Goal: Task Accomplishment & Management: Complete application form

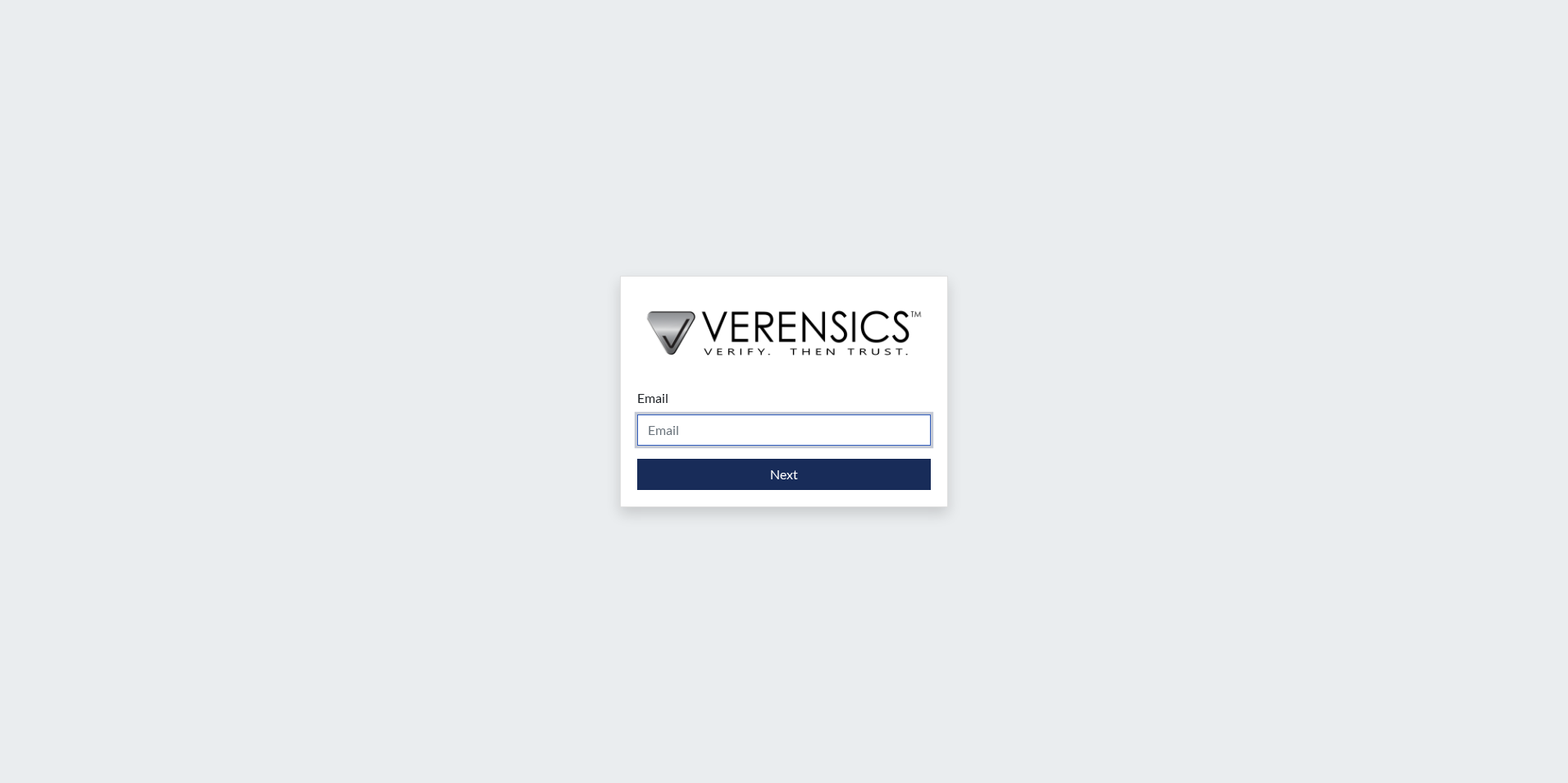
click at [723, 428] on input "Email" at bounding box center [784, 430] width 294 height 31
type input "[PERSON_NAME][EMAIL_ADDRESS][PERSON_NAME][DOMAIN_NAME]"
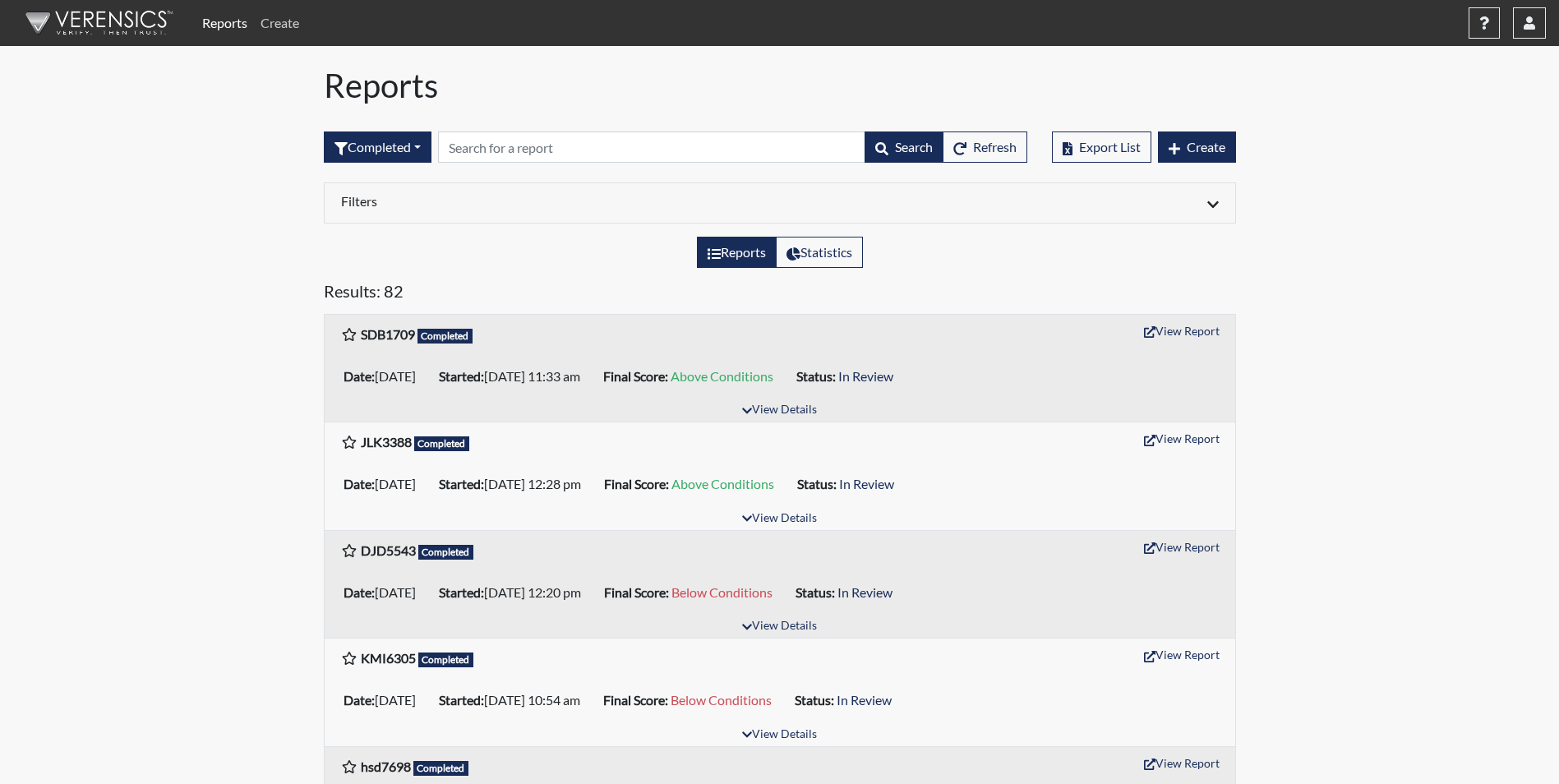
click at [287, 27] on link "Create" at bounding box center [279, 23] width 52 height 33
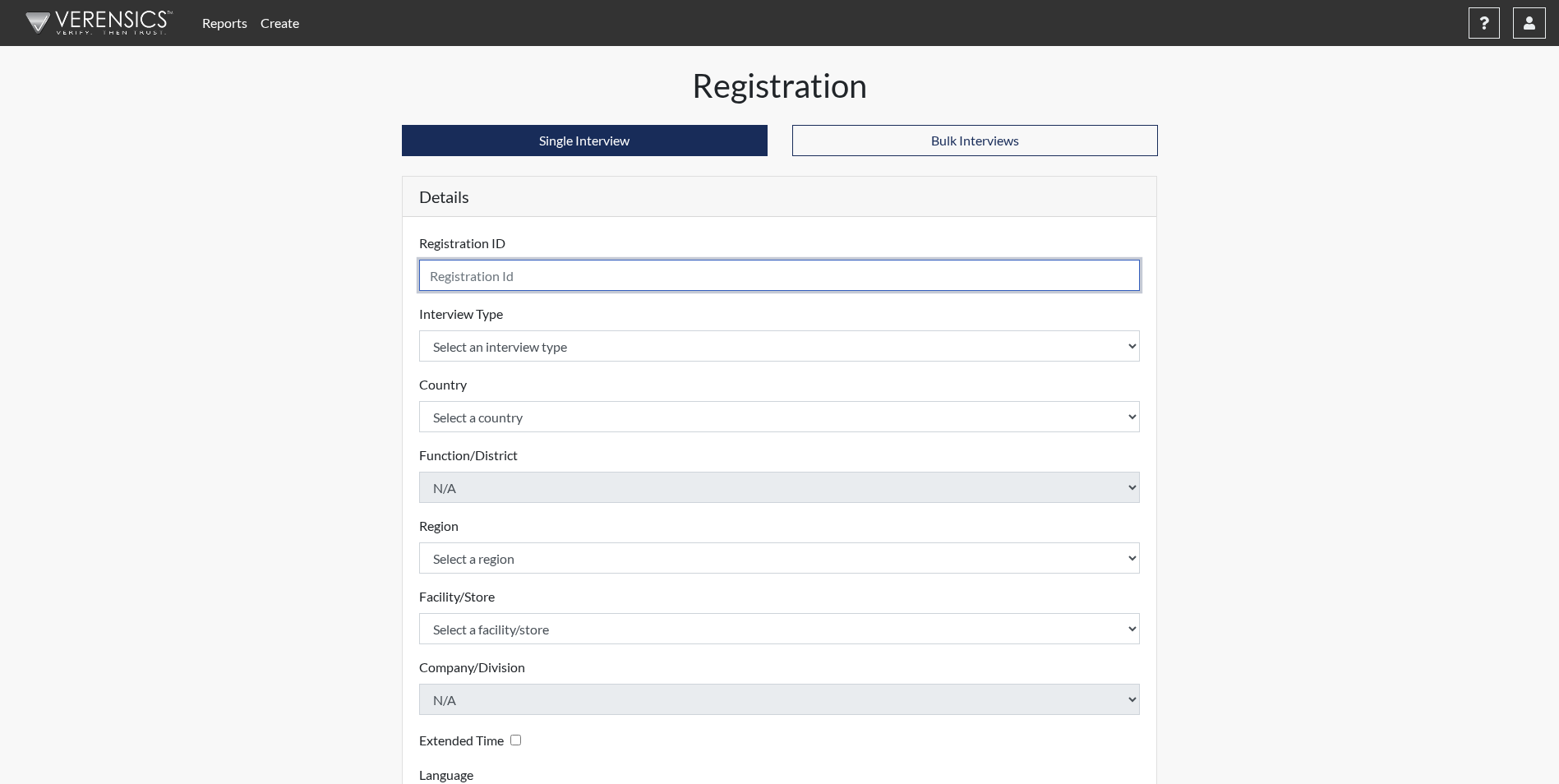
click at [544, 275] on input "text" at bounding box center [779, 275] width 721 height 31
type input "rjo1995"
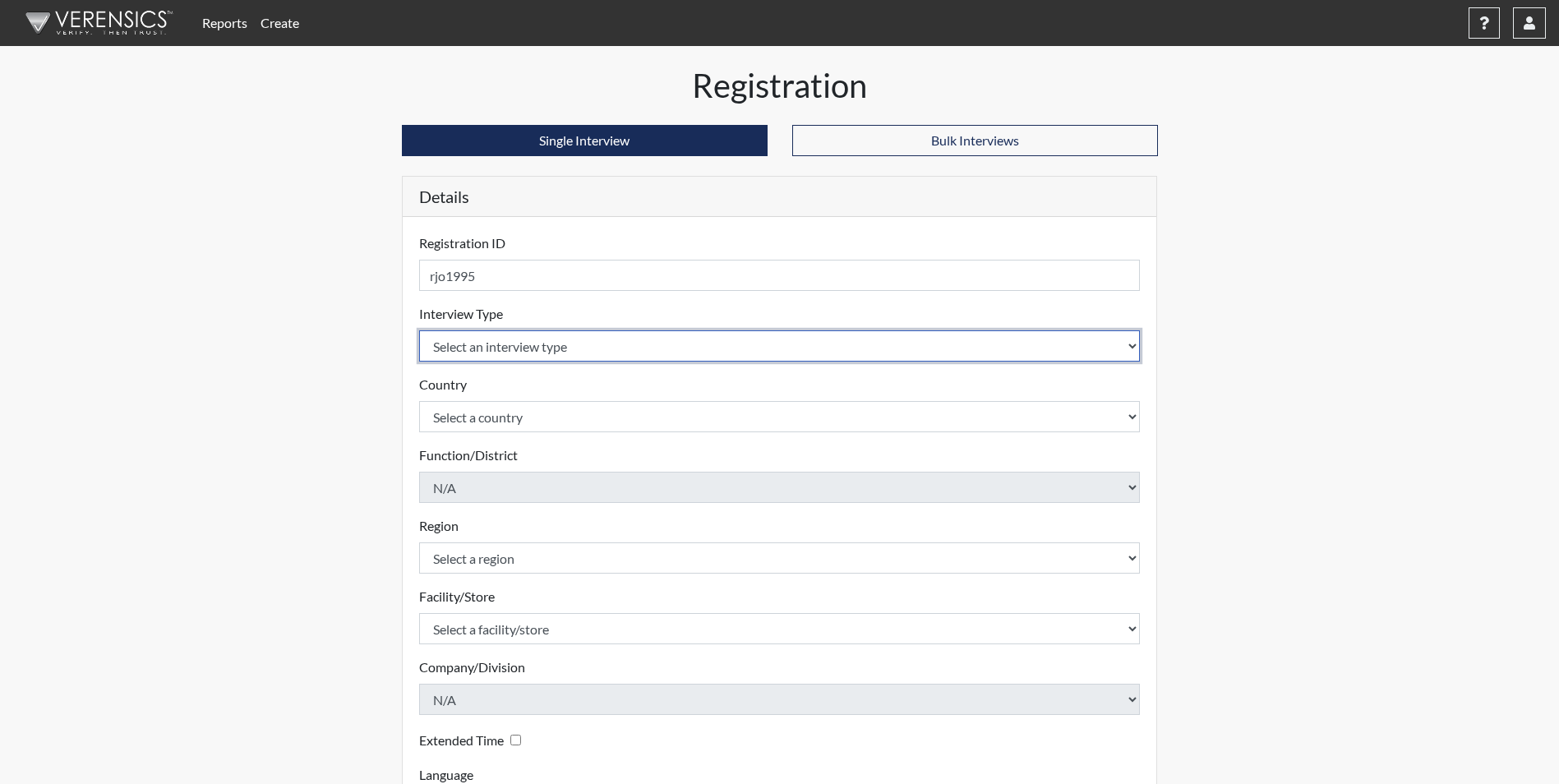
click at [597, 344] on select "Select an interview type Corrections Pre-Employment" at bounding box center [779, 346] width 721 height 31
select select "ff733e93-e1bf-11ea-9c9f-0eff0cf7eb8f"
click at [419, 330] on select "Select an interview type Corrections Pre-Employment" at bounding box center [779, 346] width 721 height 31
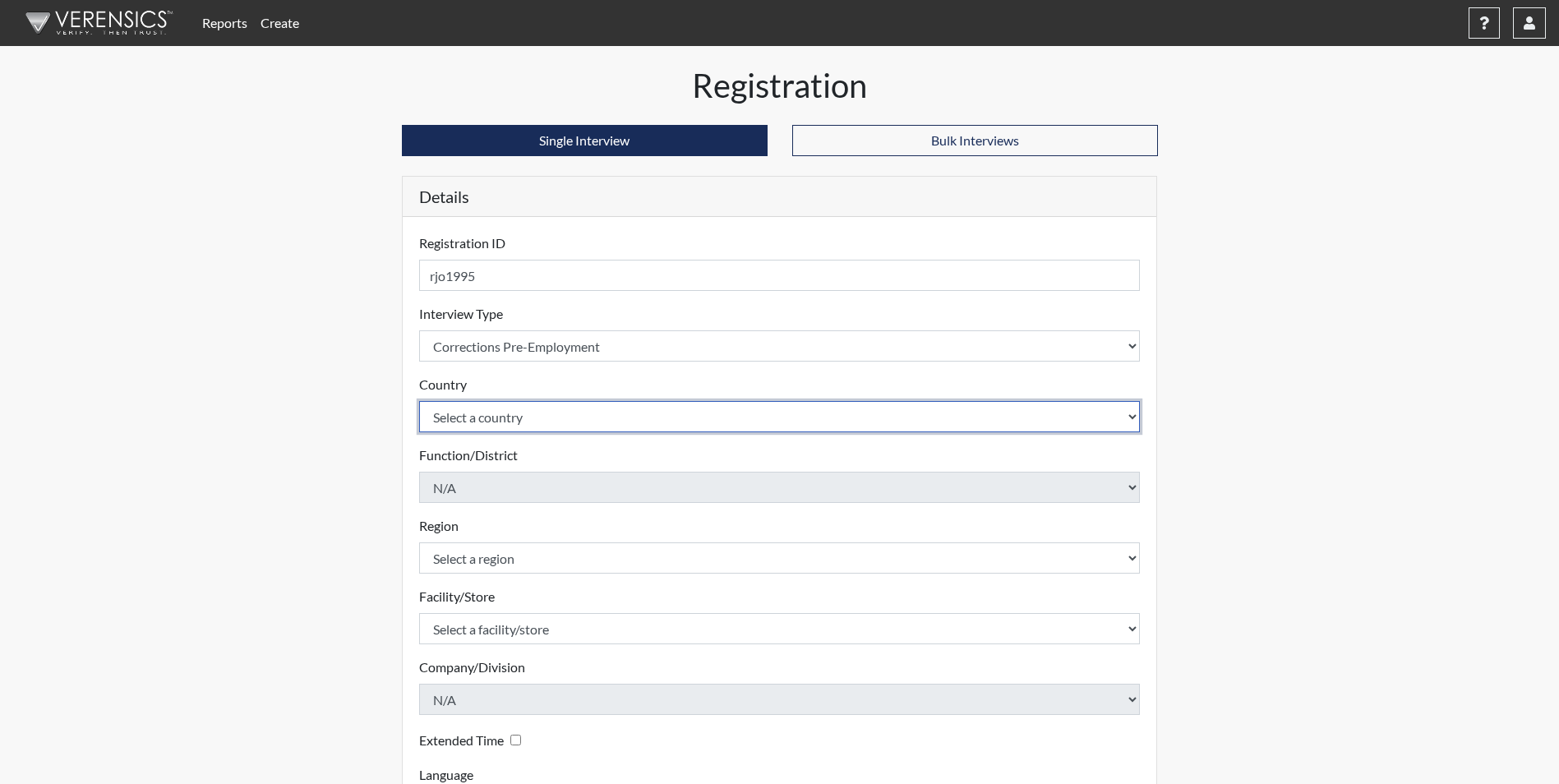
click at [559, 418] on select "Select a country [GEOGRAPHIC_DATA] [GEOGRAPHIC_DATA]" at bounding box center [779, 416] width 721 height 31
select select "united-states-of-[GEOGRAPHIC_DATA]"
click at [419, 401] on select "Select a country [GEOGRAPHIC_DATA] [GEOGRAPHIC_DATA]" at bounding box center [779, 416] width 721 height 31
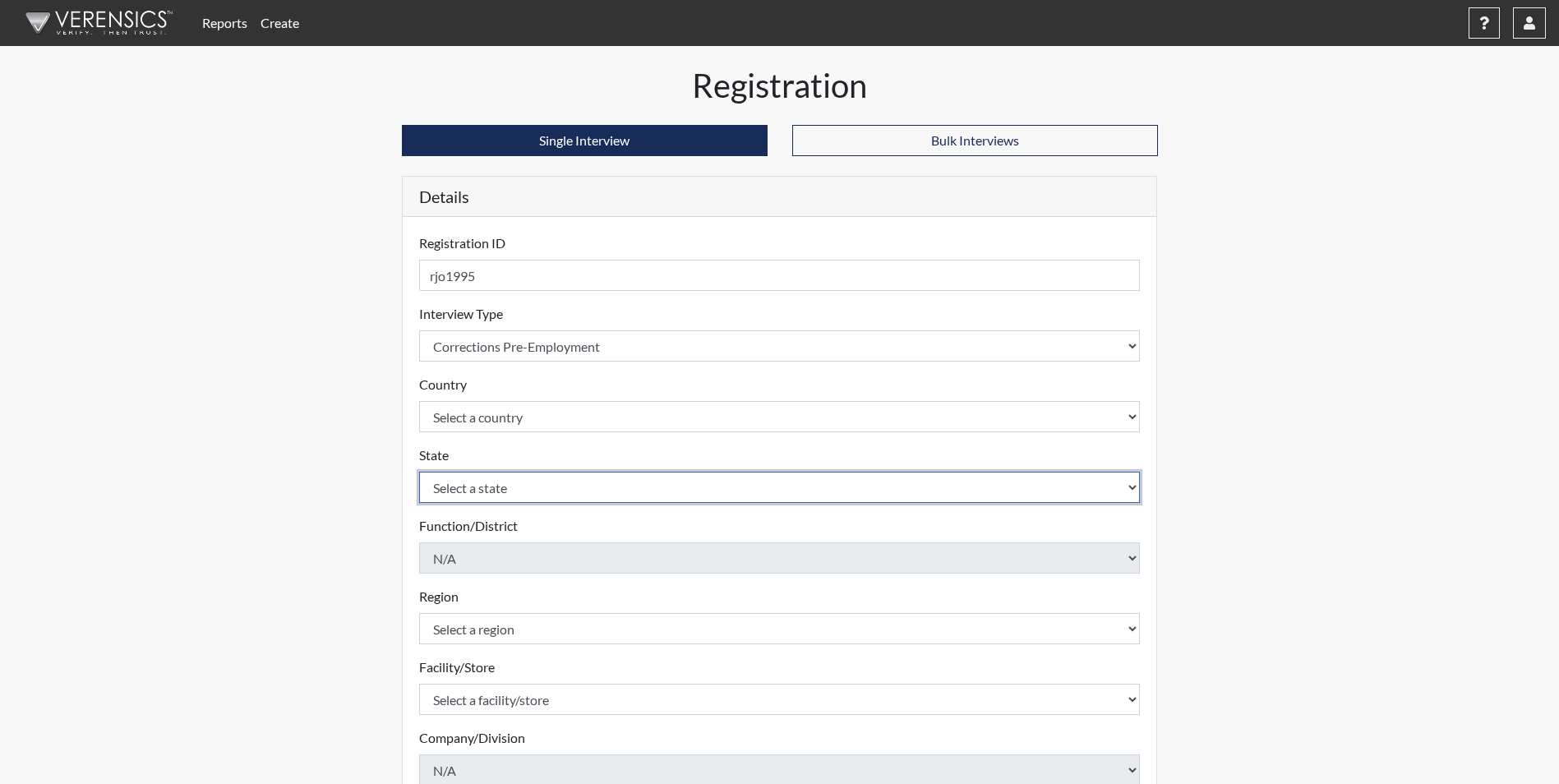
click at [660, 493] on select "Select a state [US_STATE] [US_STATE] [US_STATE] [US_STATE] [US_STATE] [US_STATE…" at bounding box center [779, 487] width 721 height 31
select select "GA"
click at [419, 472] on select "Select a state [US_STATE] [US_STATE] [US_STATE] [US_STATE] [US_STATE] [US_STATE…" at bounding box center [779, 487] width 721 height 31
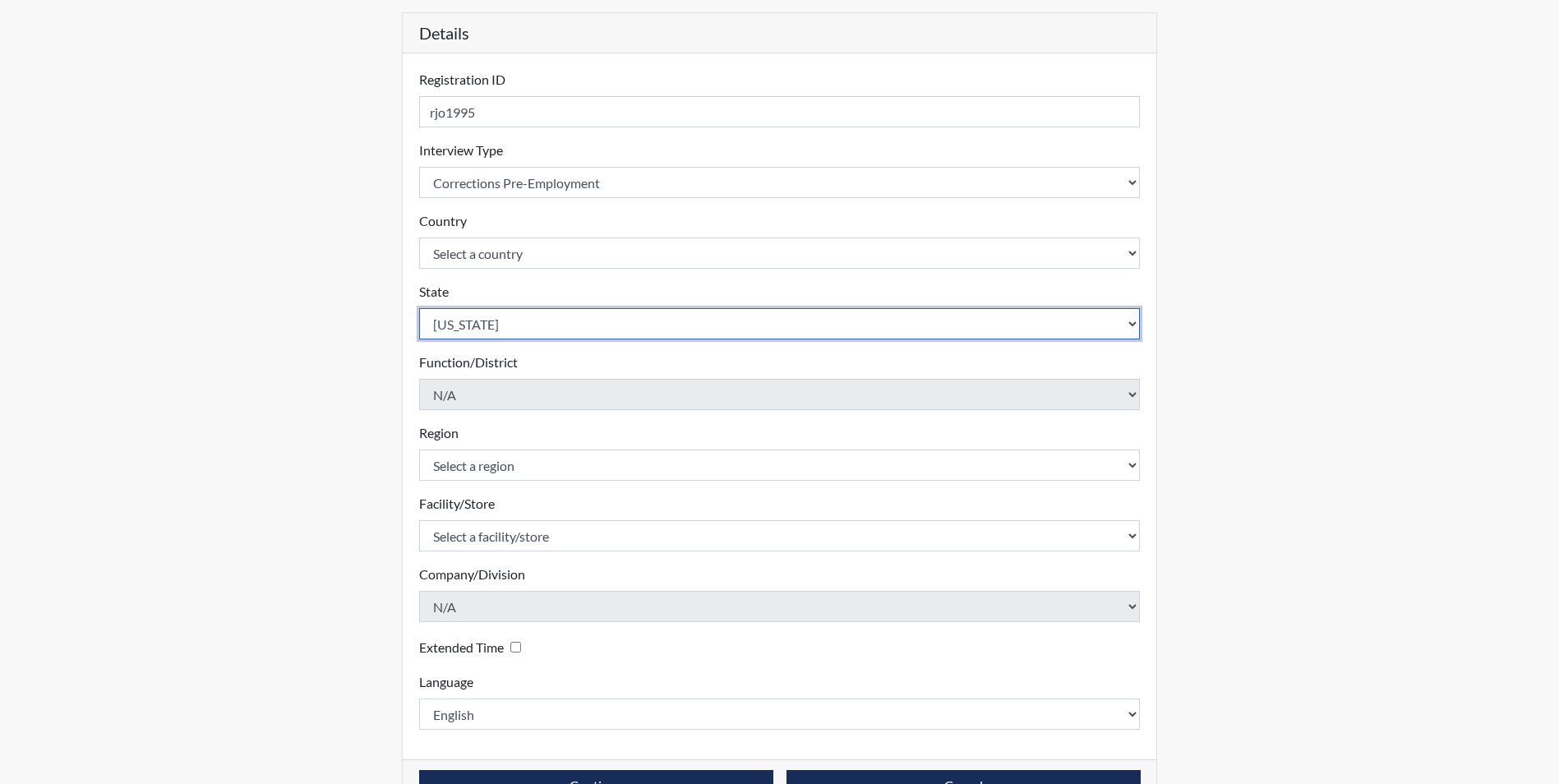
scroll to position [164, 0]
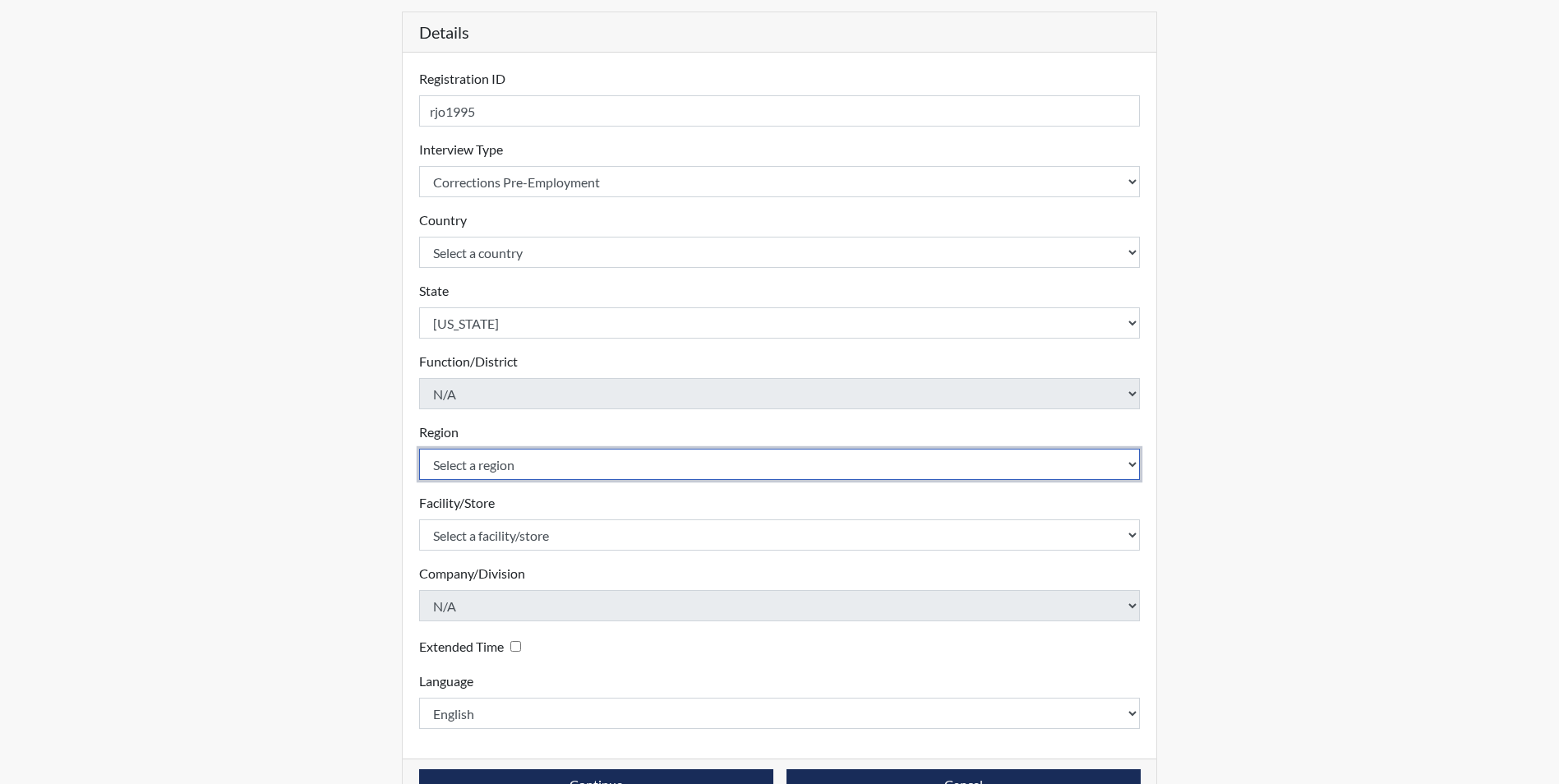
click at [576, 468] on select "Select a region [GEOGRAPHIC_DATA]" at bounding box center [779, 464] width 721 height 31
select select "743fb50d-a618-40f0-9631-f2ad6878b8a9"
click at [419, 449] on select "Select a region [GEOGRAPHIC_DATA]" at bounding box center [779, 464] width 721 height 31
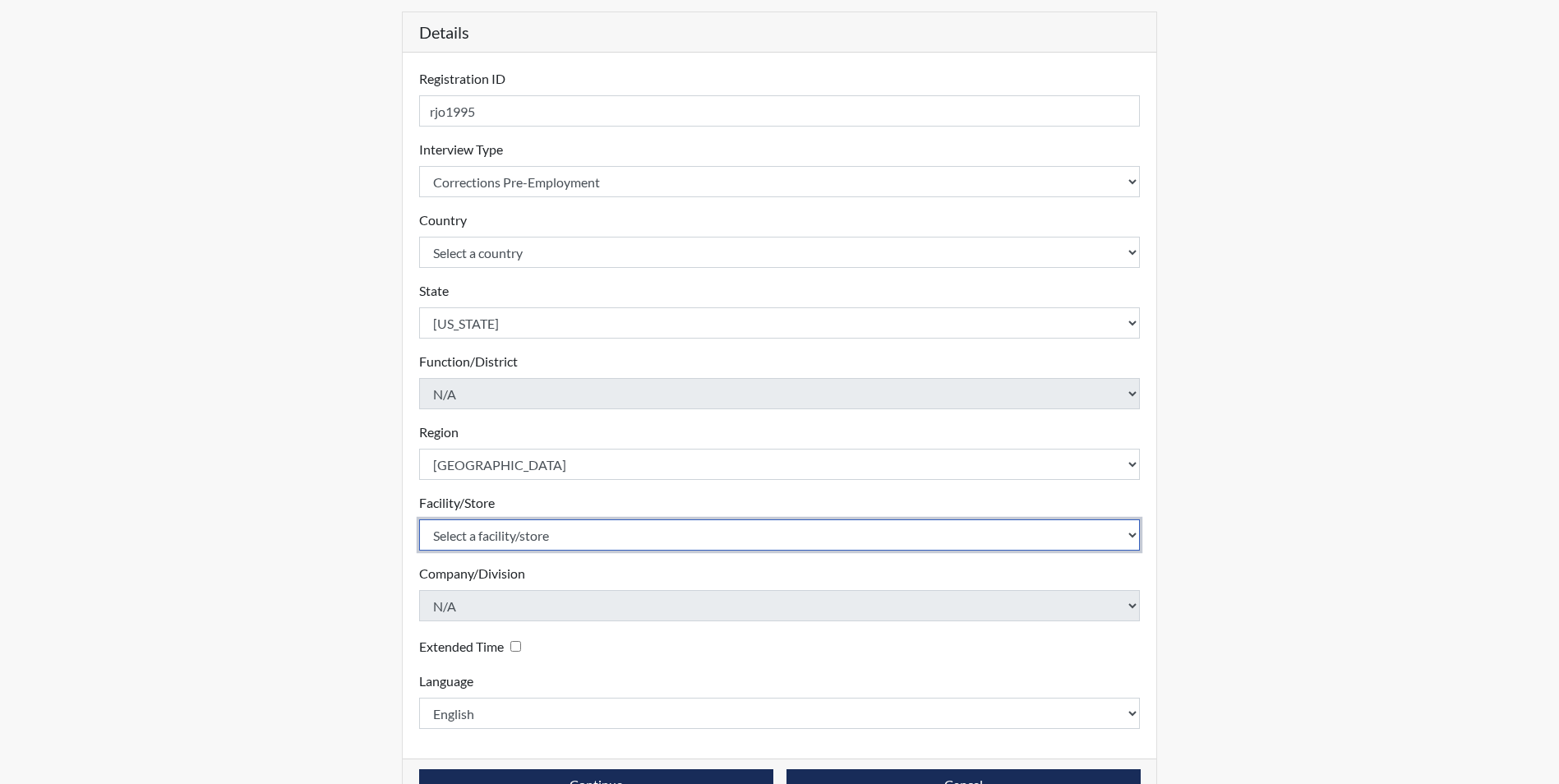
click at [584, 535] on select "Select a facility/store [PERSON_NAME] ITF" at bounding box center [779, 535] width 721 height 31
click at [583, 533] on select "Select a facility/store [PERSON_NAME] ITF" at bounding box center [779, 535] width 721 height 31
click at [1137, 536] on select "Select a facility/store [PERSON_NAME] ITF" at bounding box center [779, 535] width 721 height 31
click at [1132, 536] on select "Select a facility/store [PERSON_NAME] ITF" at bounding box center [779, 535] width 721 height 31
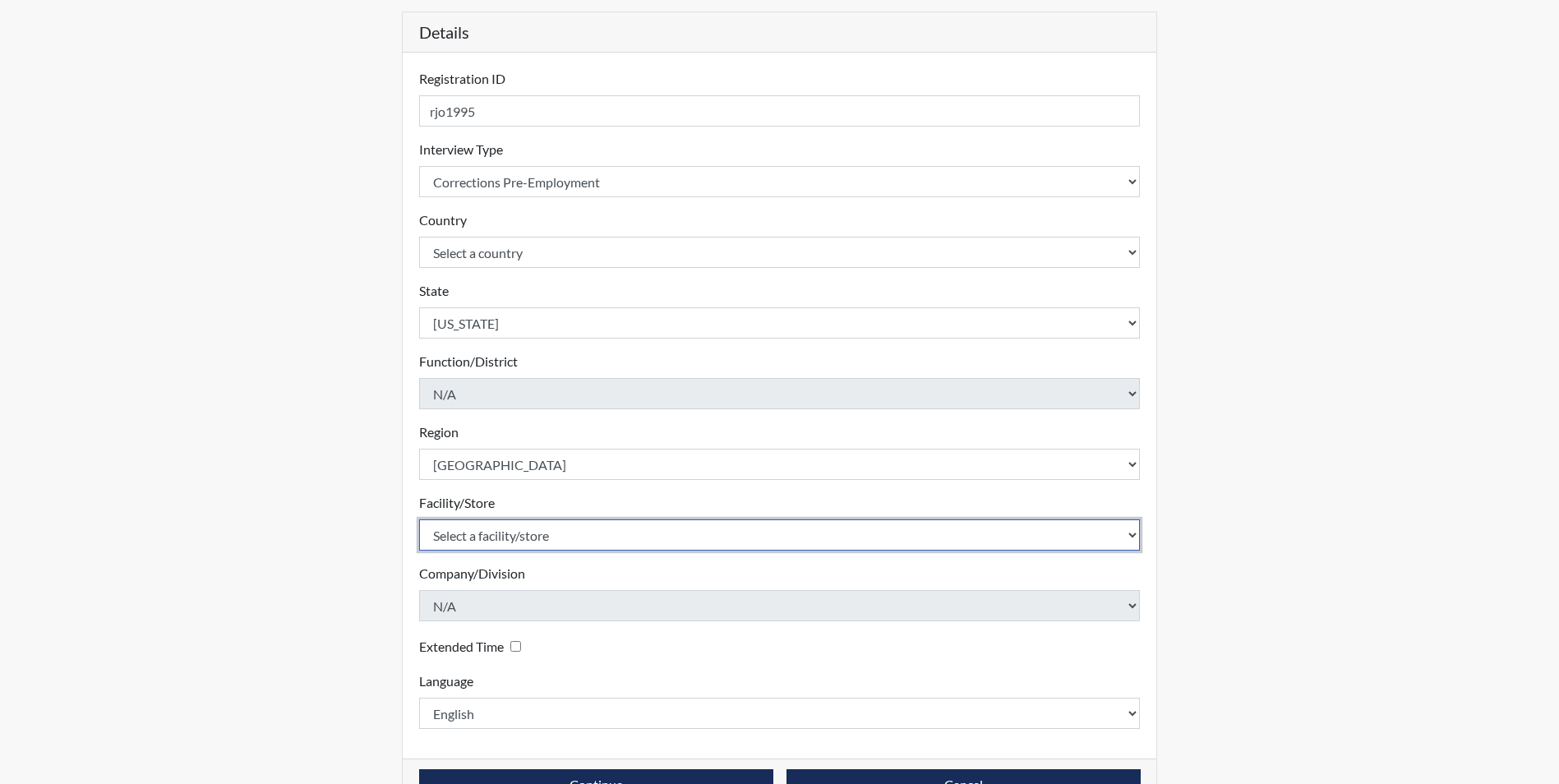
select select "14af647f-ceb9-4b70-8e5c-e0969cc4ab70"
click at [419, 519] on select "Select a facility/store [PERSON_NAME] ITF" at bounding box center [779, 535] width 721 height 31
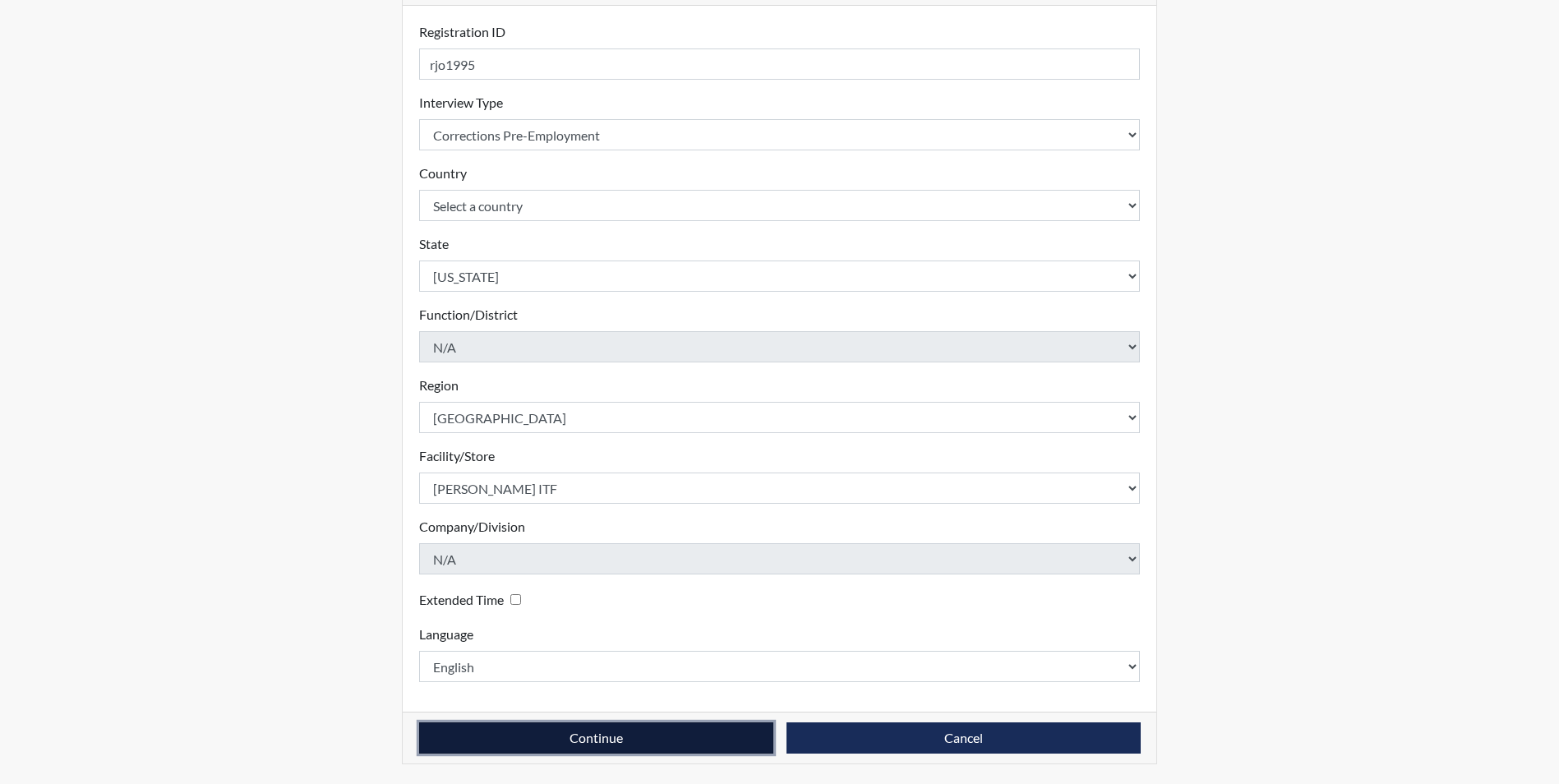
click at [603, 738] on button "Continue" at bounding box center [596, 738] width 354 height 31
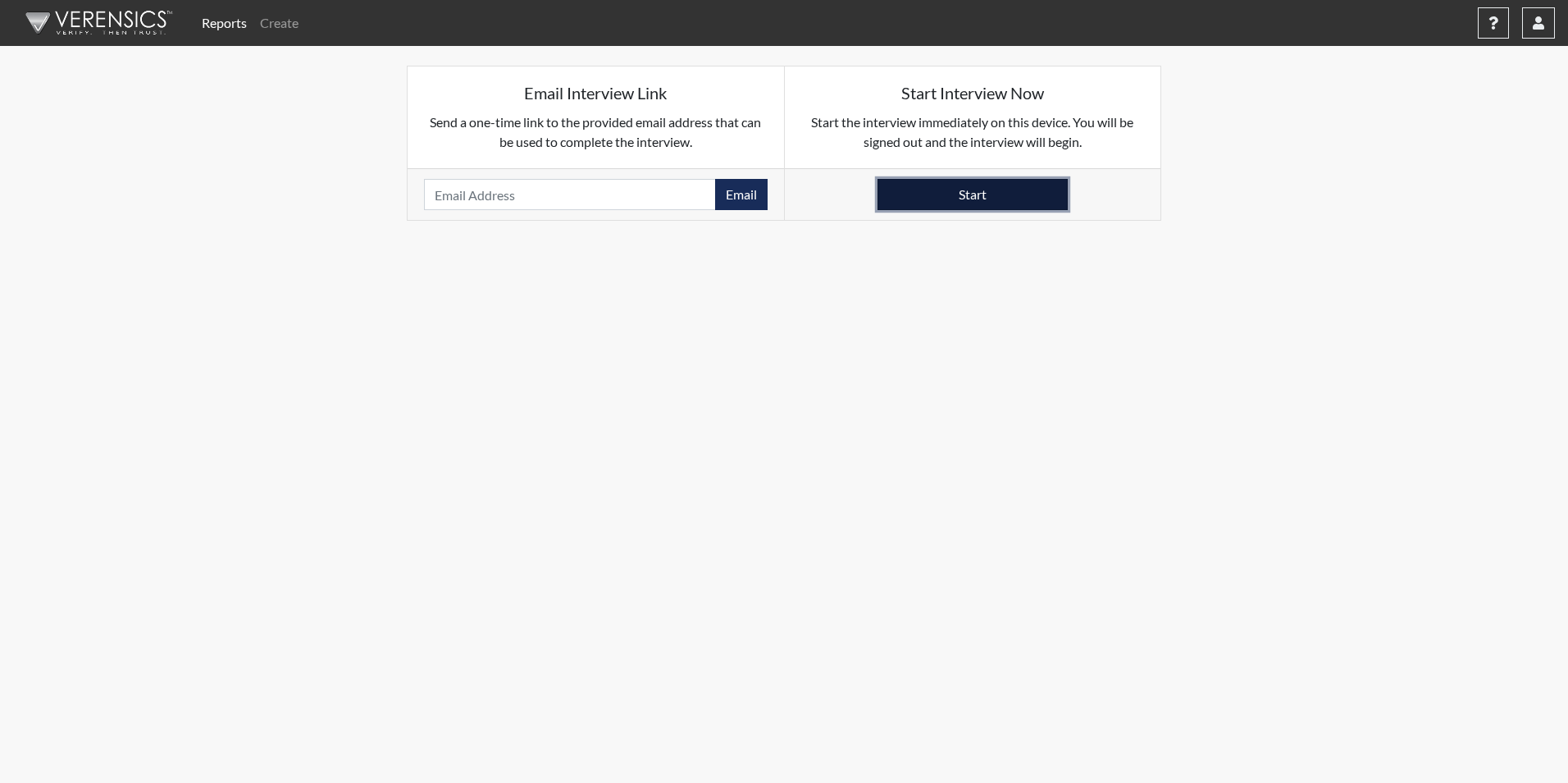
click at [942, 206] on button "Start" at bounding box center [973, 194] width 191 height 31
